Goal: Transaction & Acquisition: Obtain resource

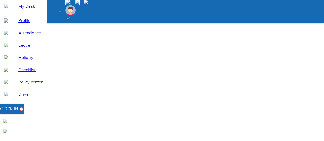
click at [33, 39] on div "Attendance" at bounding box center [23, 33] width 47 height 12
select select "8"
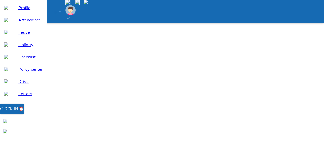
scroll to position [19, 0]
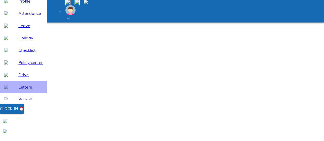
click at [20, 90] on span "Letters" at bounding box center [30, 87] width 24 height 6
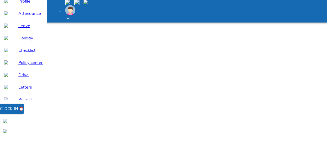
click at [21, 102] on span "Payroll" at bounding box center [30, 99] width 24 height 6
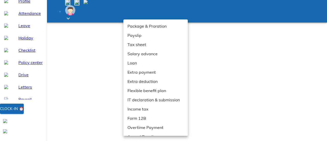
click at [143, 37] on li "Payslip" at bounding box center [158, 35] width 68 height 9
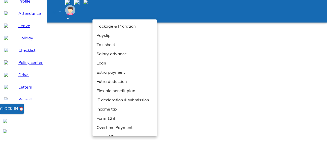
click at [109, 31] on li "Payslip" at bounding box center [127, 35] width 68 height 9
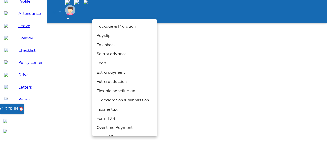
click at [199, 18] on div at bounding box center [163, 70] width 327 height 141
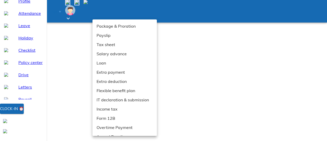
click at [183, 24] on div at bounding box center [163, 70] width 327 height 141
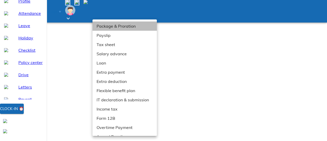
click at [105, 26] on li "Package & Proration" at bounding box center [127, 25] width 68 height 9
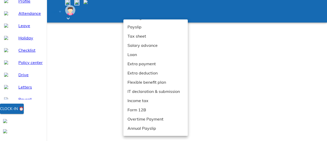
scroll to position [16, 0]
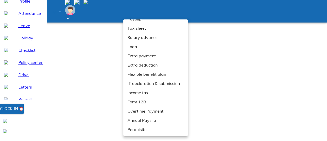
click at [250, 92] on div at bounding box center [163, 70] width 327 height 141
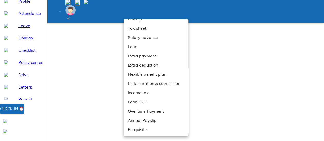
scroll to position [0, 0]
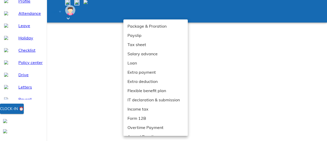
click at [145, 38] on li "Payslip" at bounding box center [158, 35] width 68 height 9
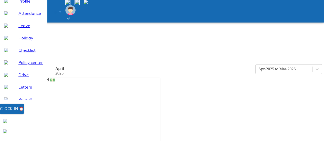
scroll to position [153, 0]
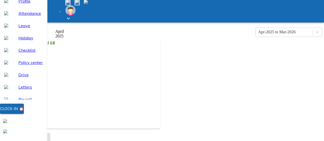
copy strong "TNAMB24902600000010008"
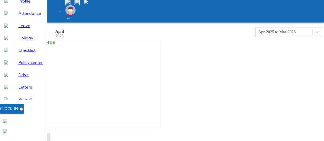
copy strong "101567759903"
drag, startPoint x: 102, startPoint y: 47, endPoint x: 125, endPoint y: 47, distance: 23.0
copy td "[PERSON_NAME]"
